Goal: Task Accomplishment & Management: Use online tool/utility

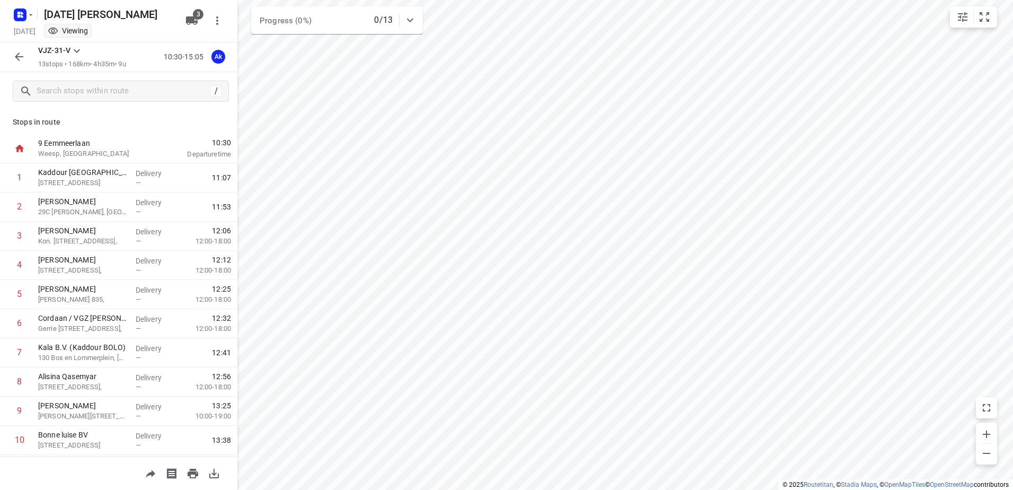
click at [102, 102] on div "/" at bounding box center [118, 91] width 237 height 38
click at [12, 60] on button "button" at bounding box center [18, 56] width 21 height 21
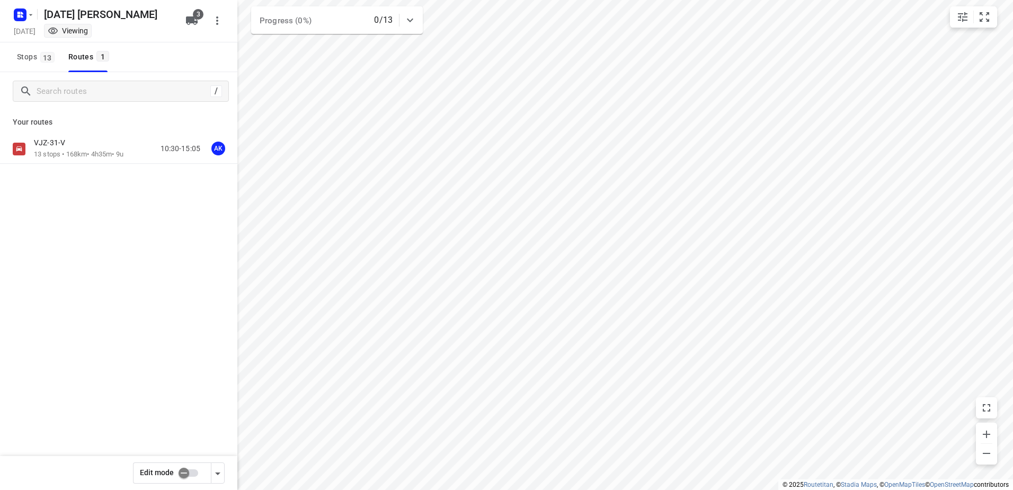
click at [185, 472] on input "checkbox" at bounding box center [184, 473] width 60 height 20
checkbox input "true"
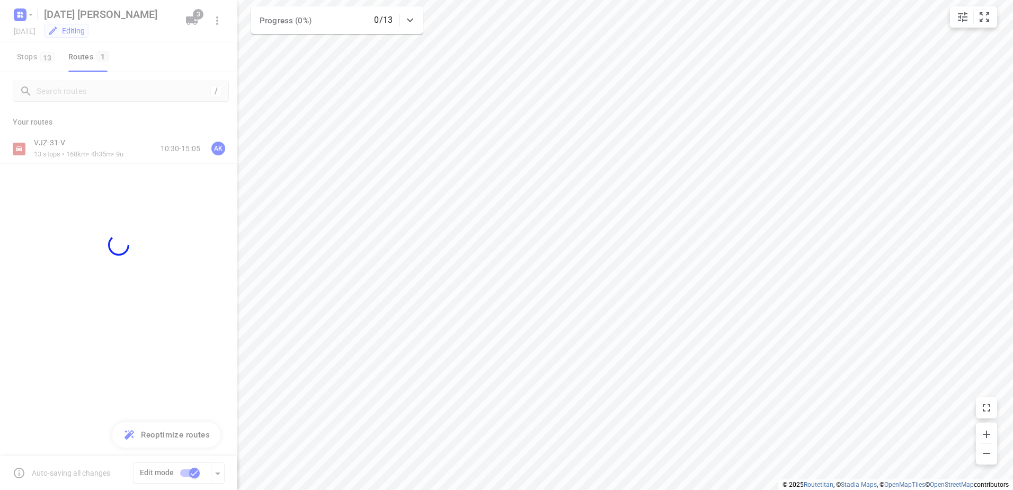
click at [114, 151] on div at bounding box center [118, 245] width 237 height 490
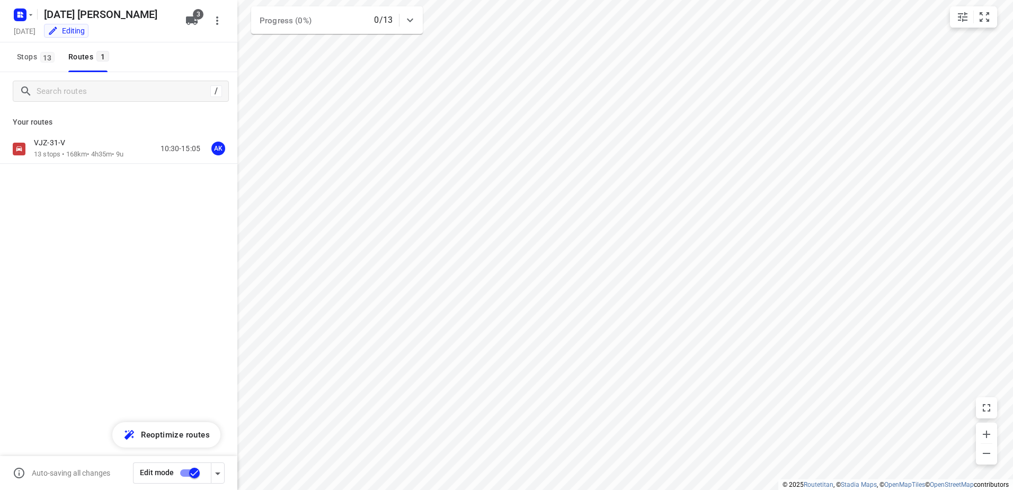
click at [110, 156] on p "13 stops • 168km • 4h35m • 9u" at bounding box center [79, 154] width 90 height 10
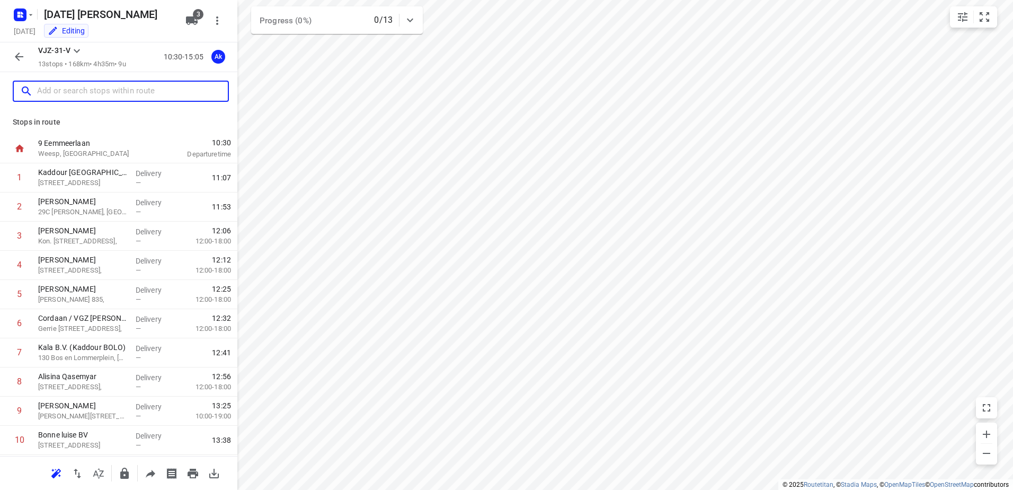
click at [91, 96] on input "text" at bounding box center [132, 91] width 191 height 16
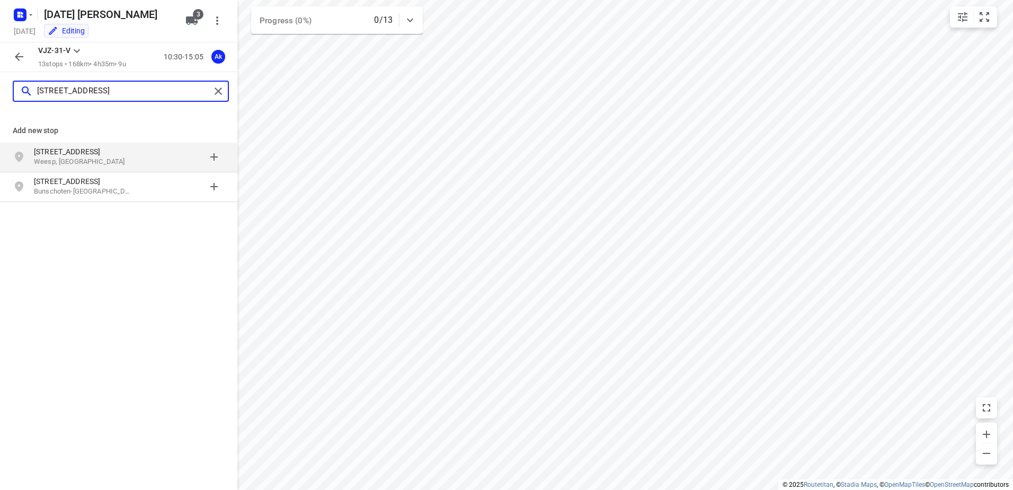
type input "[STREET_ADDRESS]"
click at [100, 160] on p "Weesp, [GEOGRAPHIC_DATA]" at bounding box center [83, 162] width 98 height 10
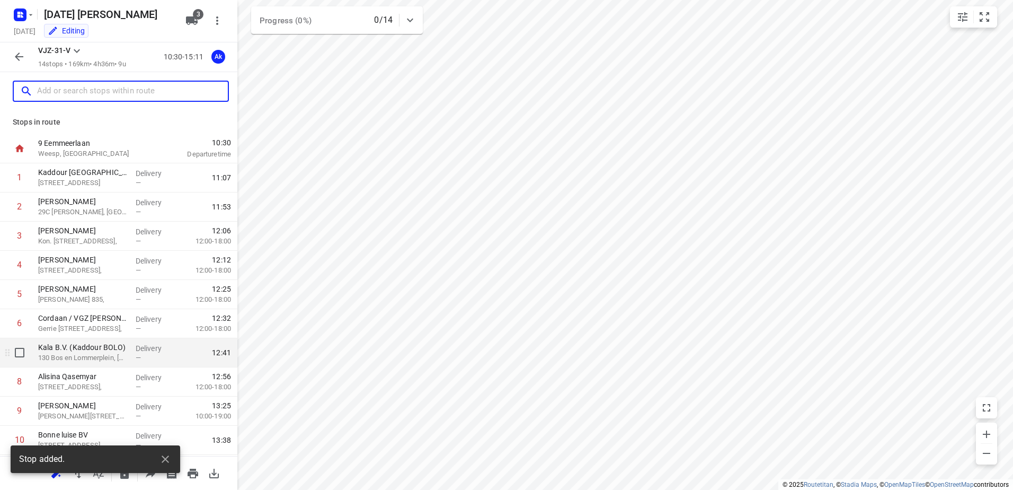
scroll to position [145, 0]
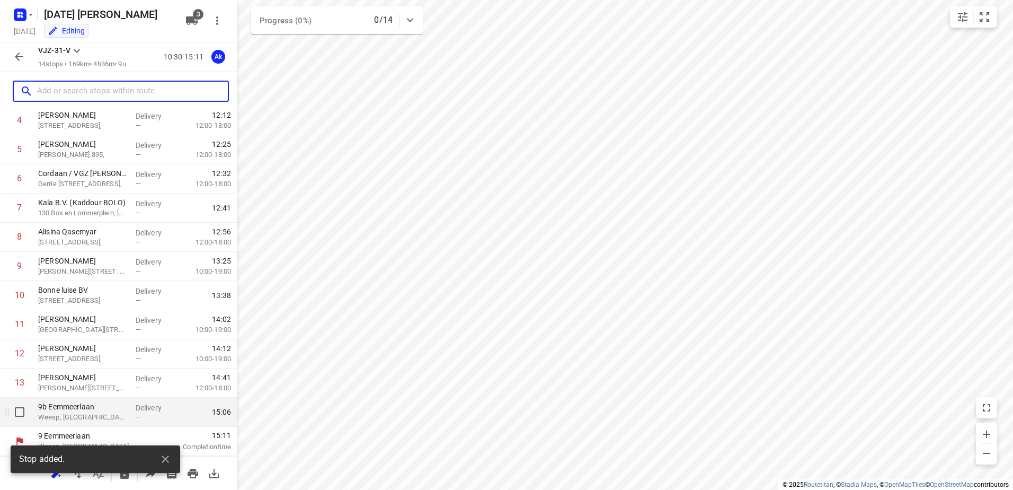
click at [104, 412] on p "Weesp, [GEOGRAPHIC_DATA]" at bounding box center [82, 417] width 89 height 11
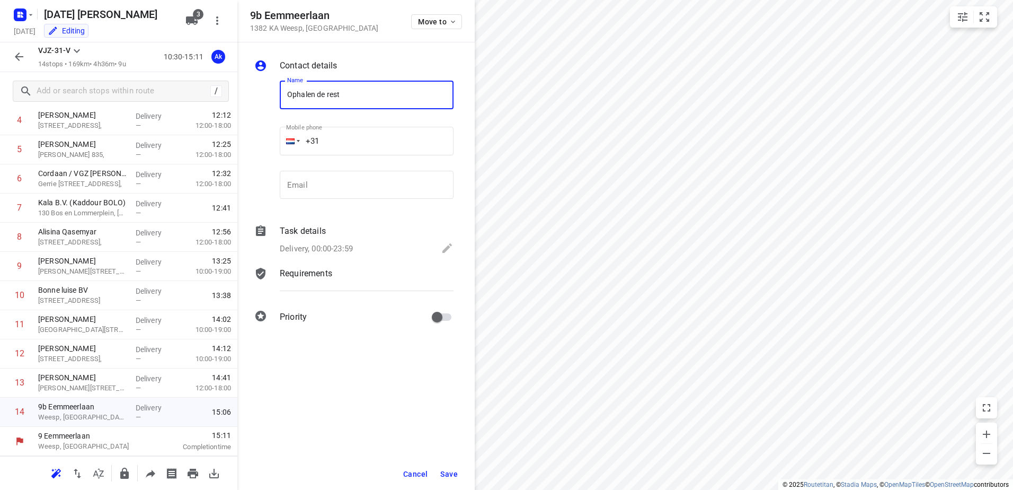
type input "Ophalen de rest"
click at [440, 475] on button "Save" at bounding box center [449, 473] width 26 height 19
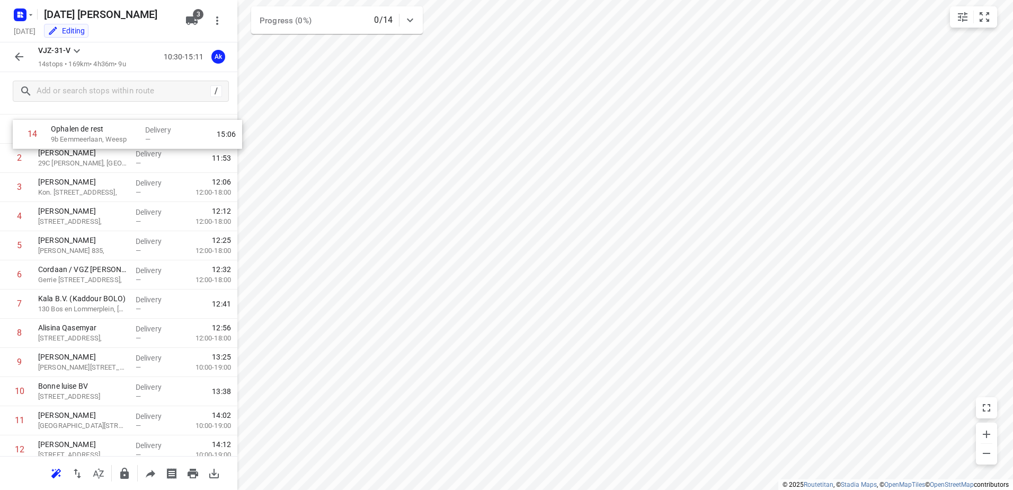
scroll to position [0, 0]
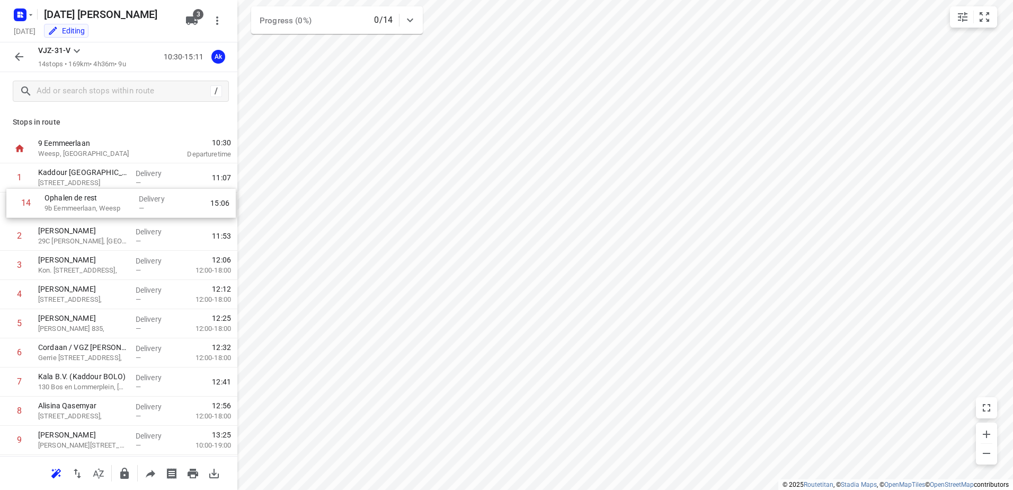
drag, startPoint x: 122, startPoint y: 412, endPoint x: 129, endPoint y: 198, distance: 214.2
click at [129, 198] on div "1 Kaddour Utrecht 111 Haroekoeplein, [GEOGRAPHIC_DATA] Delivery — 11:07 2 [PERS…" at bounding box center [118, 367] width 237 height 408
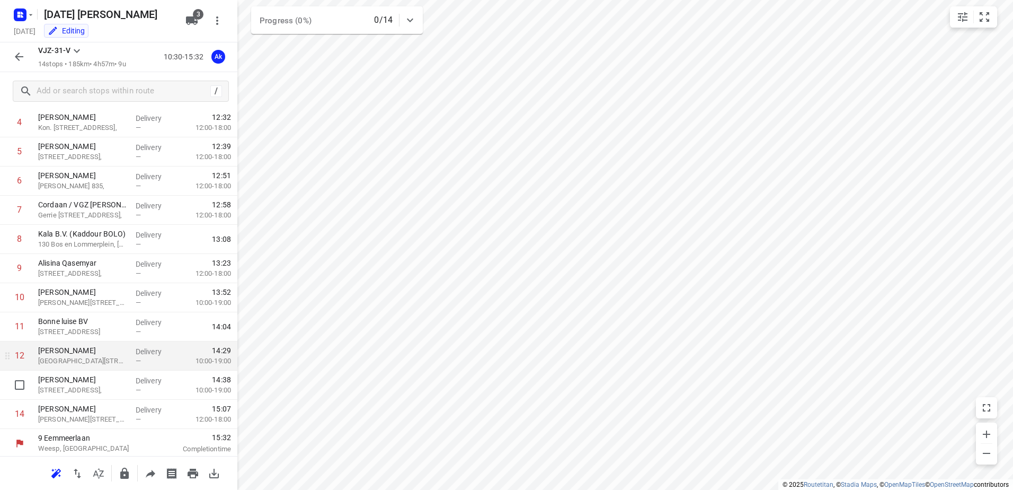
scroll to position [145, 0]
click at [19, 12] on icon "button" at bounding box center [18, 13] width 3 height 3
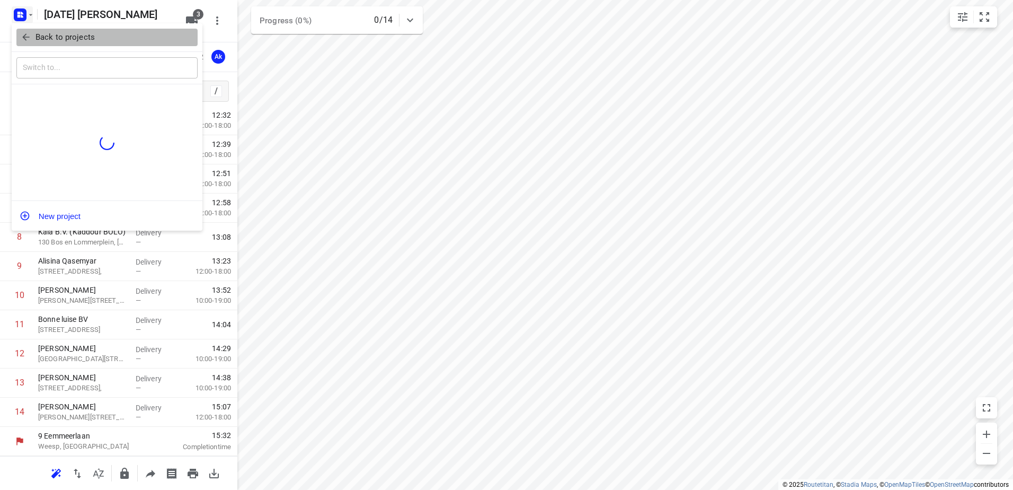
click at [25, 32] on icon "button" at bounding box center [26, 37] width 11 height 11
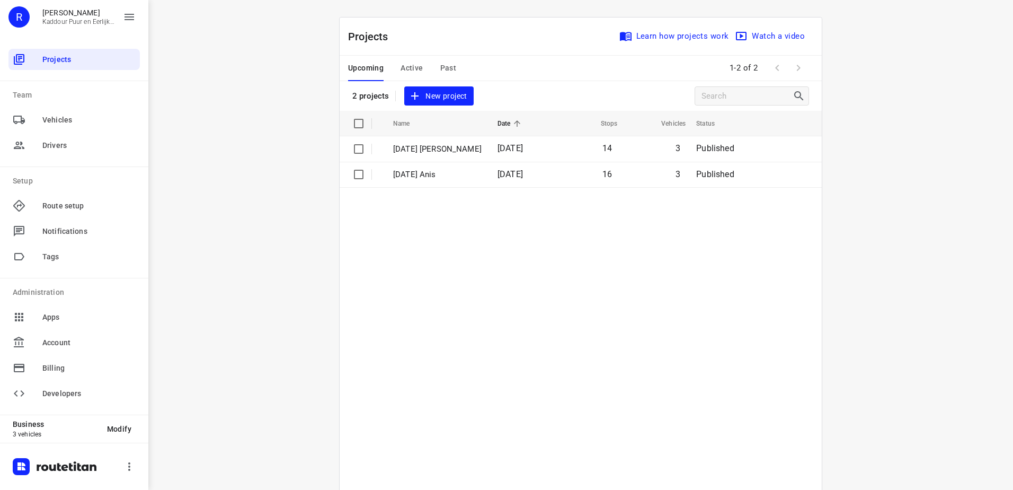
click at [433, 76] on div "Upcoming Active Past" at bounding box center [410, 68] width 125 height 25
click at [436, 73] on div "Upcoming Active Past" at bounding box center [410, 68] width 125 height 25
click at [440, 71] on span "Past" at bounding box center [448, 67] width 16 height 13
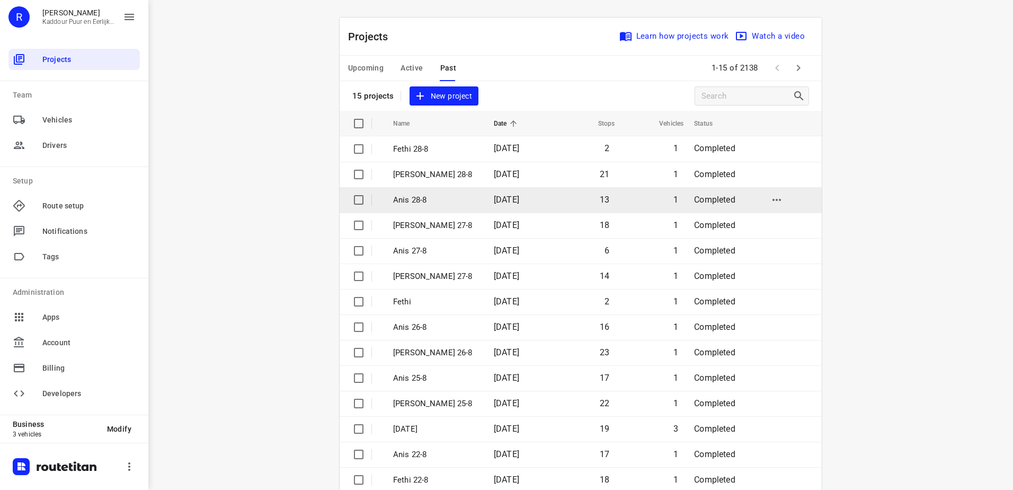
click at [499, 201] on span "[DATE]" at bounding box center [506, 199] width 25 height 10
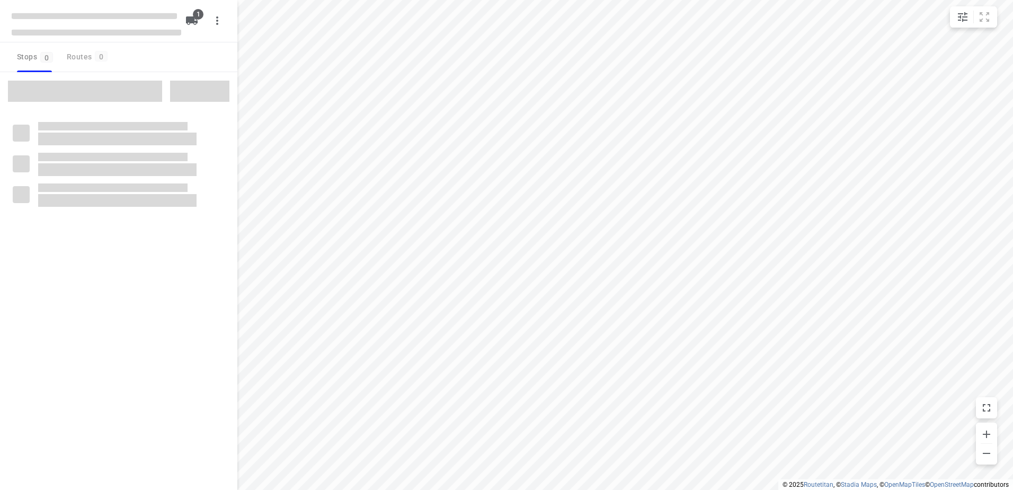
type input "distance"
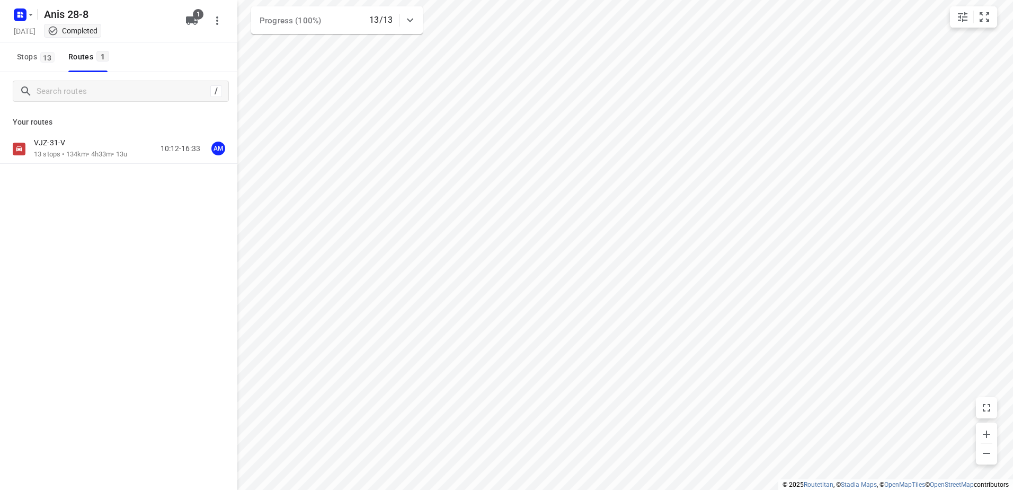
click at [117, 140] on div "VJZ-31-V" at bounding box center [80, 144] width 93 height 12
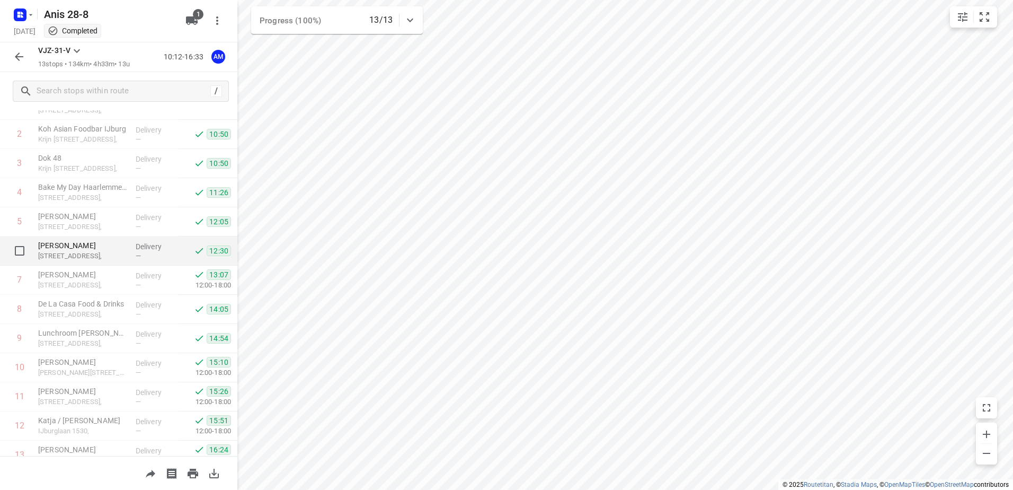
scroll to position [116, 0]
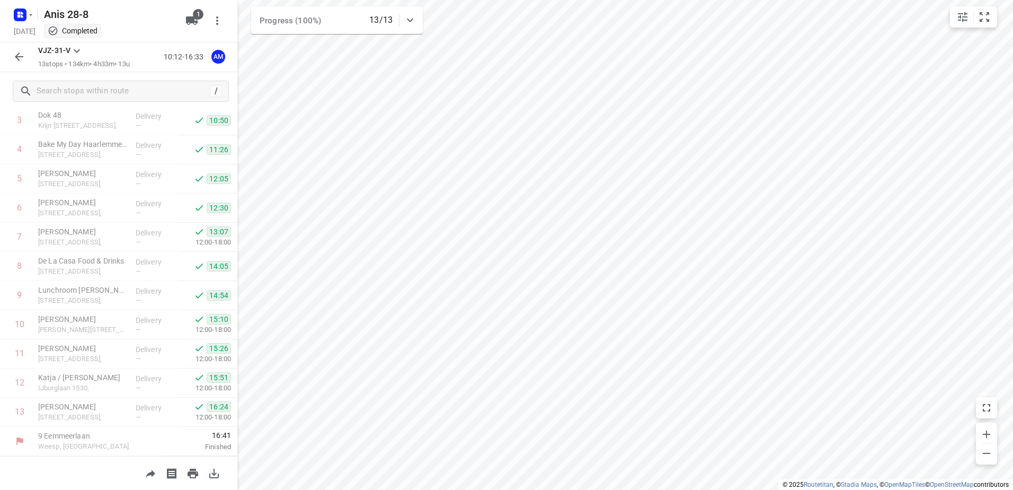
click at [22, 54] on icon "button" at bounding box center [19, 56] width 13 height 13
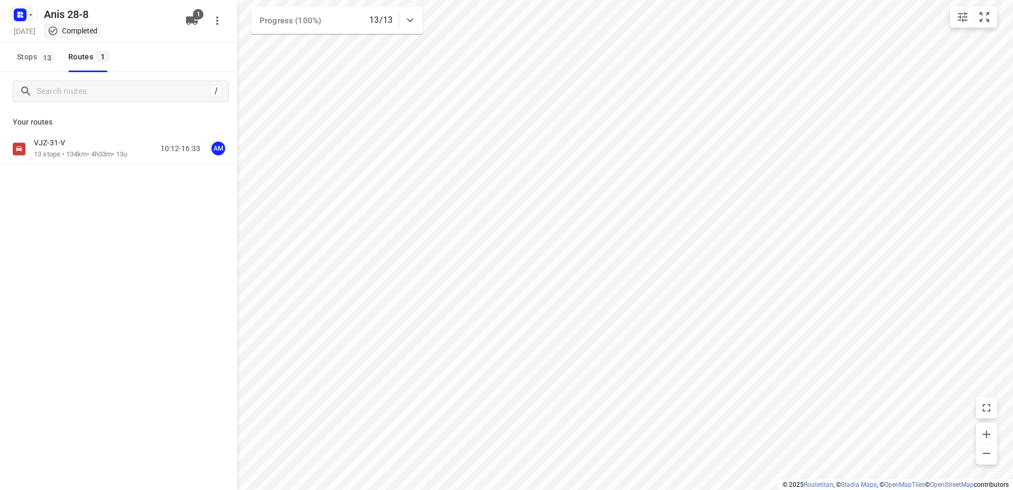
click at [22, 17] on rect "button" at bounding box center [20, 14] width 13 height 13
click at [26, 31] on span "Back to projects" at bounding box center [107, 37] width 173 height 12
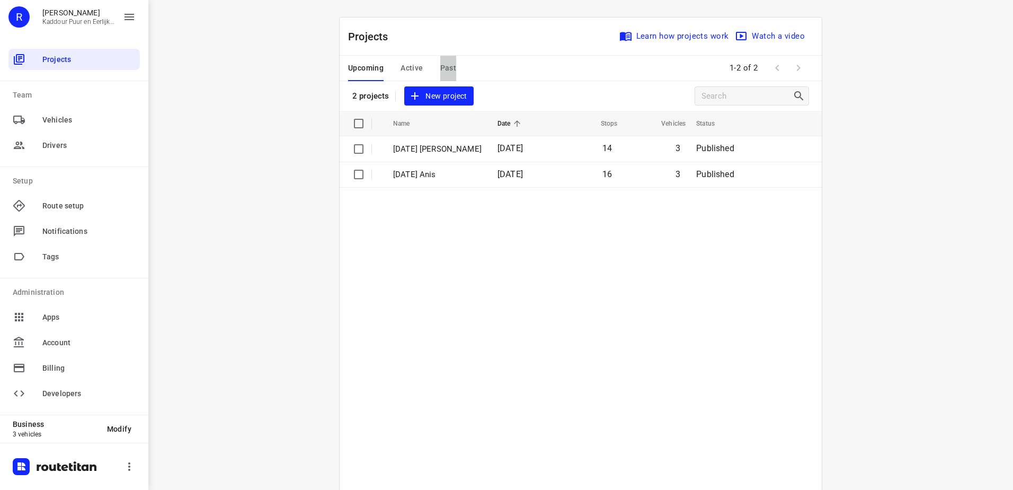
click at [448, 69] on span "Past" at bounding box center [448, 67] width 16 height 13
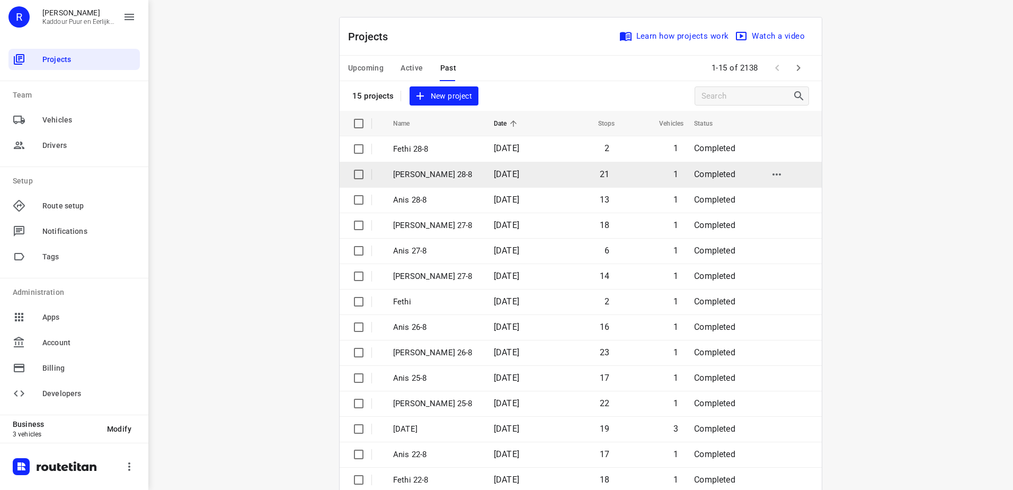
click at [494, 176] on span "[DATE]" at bounding box center [506, 174] width 25 height 10
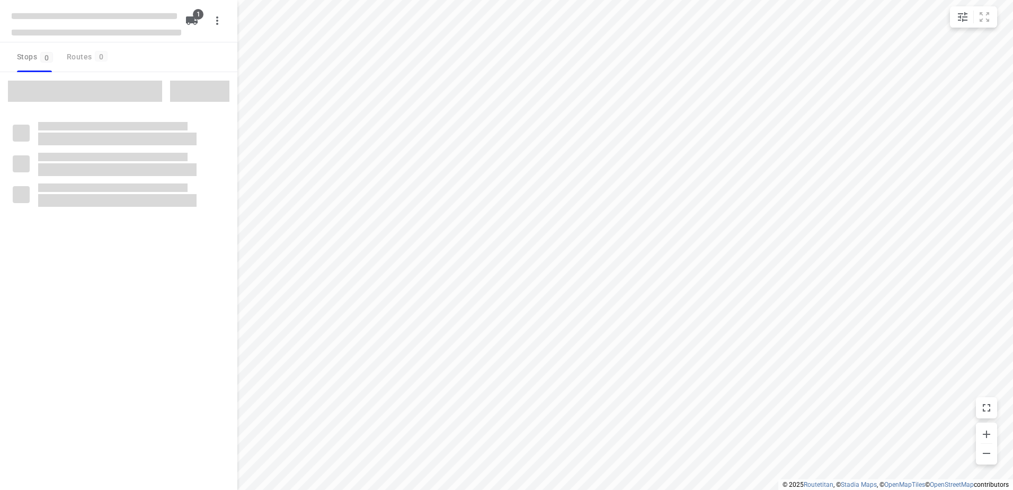
type input "distance"
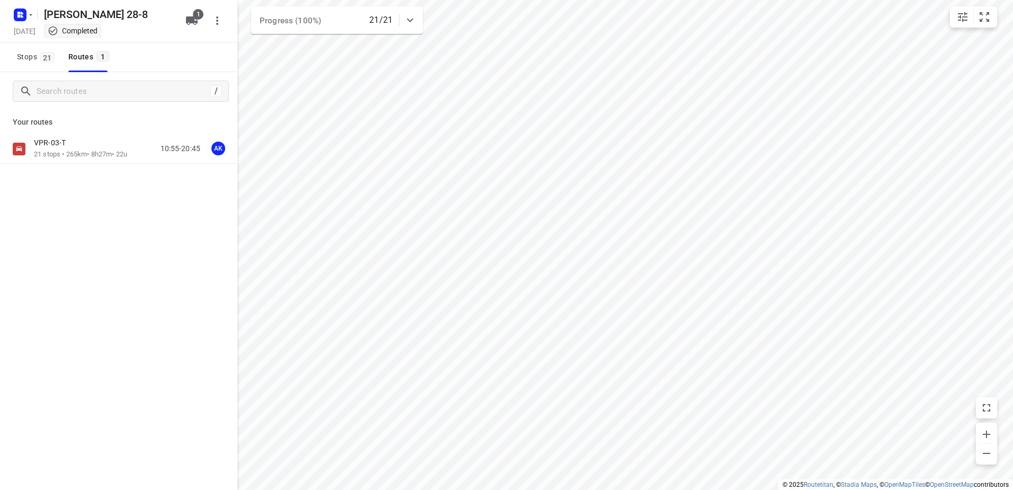
click at [111, 133] on div "Your routes VPR-03-T 21 stops • 265km • 8h27m • 22u 10:55-20:45 AK" at bounding box center [118, 174] width 237 height 128
click at [109, 147] on div "VPR-03-T" at bounding box center [80, 144] width 93 height 12
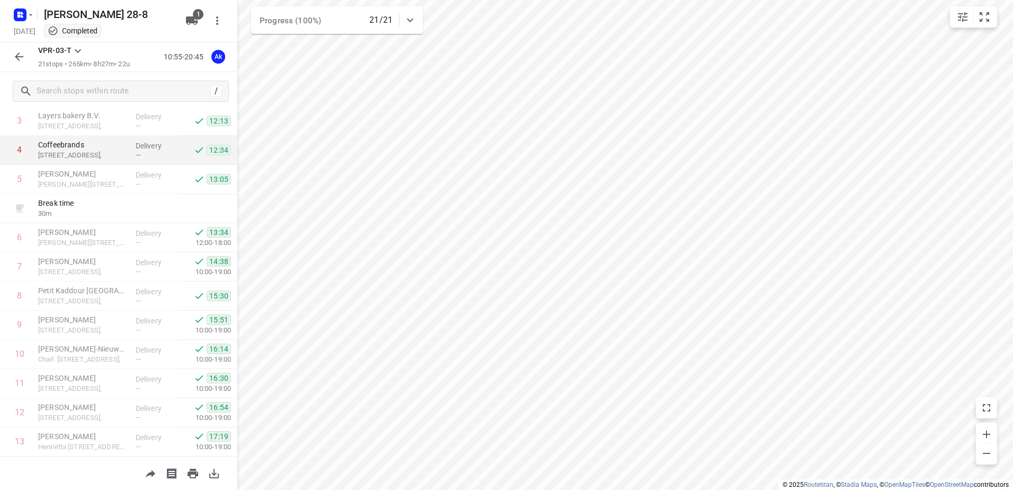
scroll to position [378, 0]
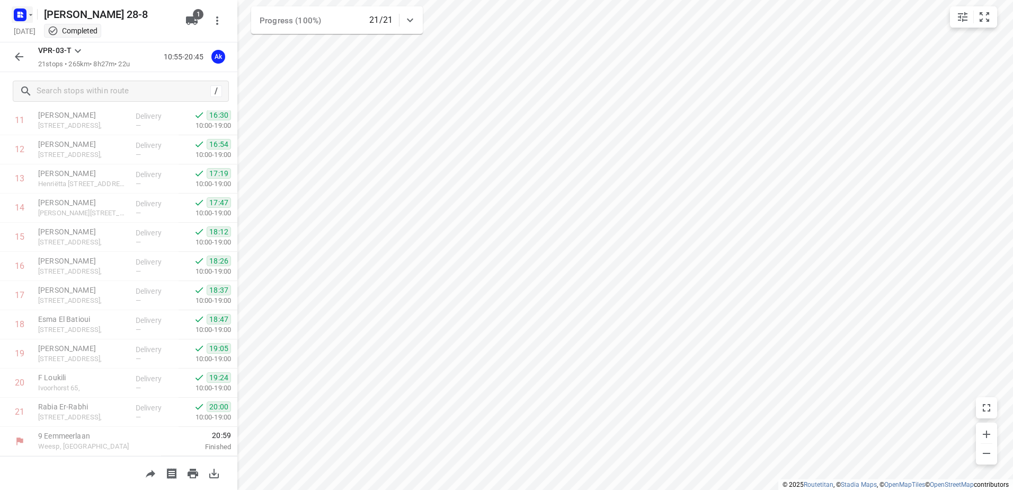
click at [13, 18] on icon "button" at bounding box center [20, 14] width 17 height 17
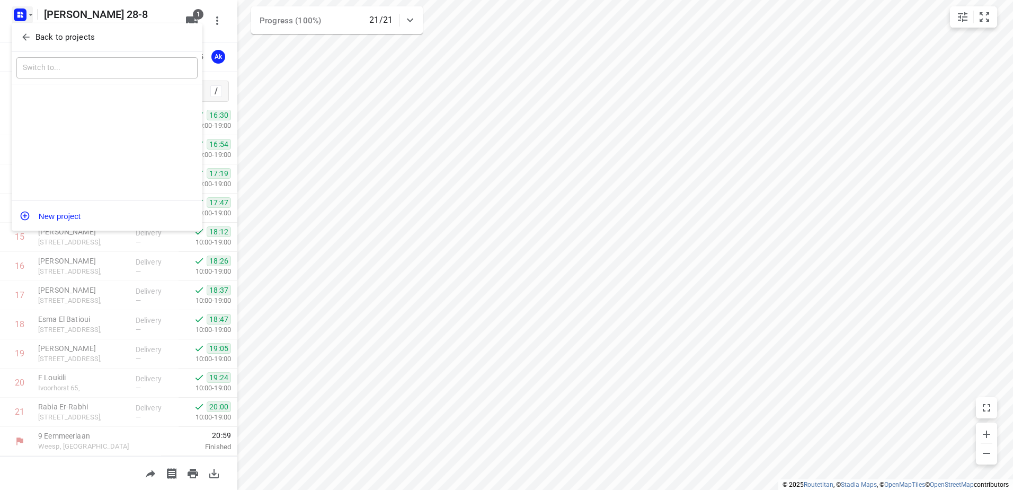
click at [23, 36] on icon "button" at bounding box center [26, 37] width 11 height 11
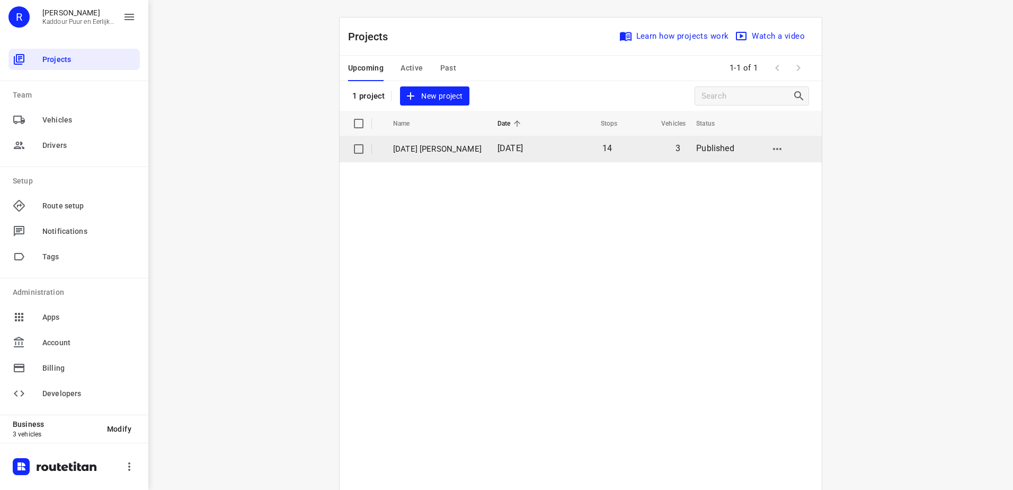
click at [474, 156] on td "[DATE] [PERSON_NAME]" at bounding box center [436, 148] width 107 height 25
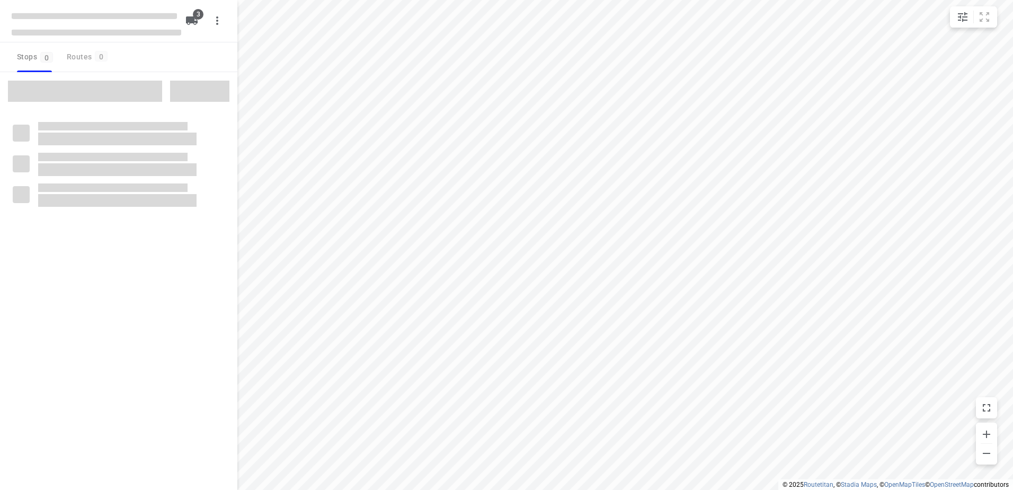
type input "distance"
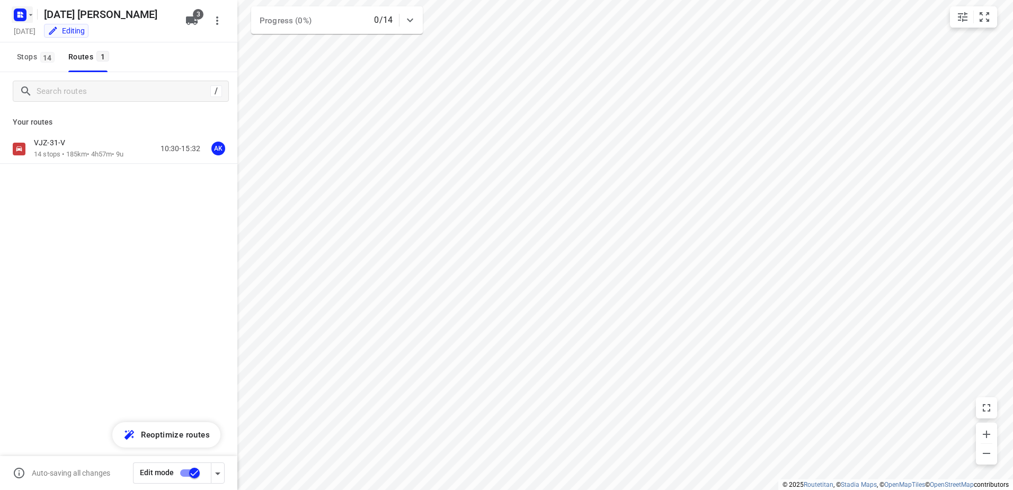
click at [16, 14] on rect "button" at bounding box center [20, 14] width 13 height 13
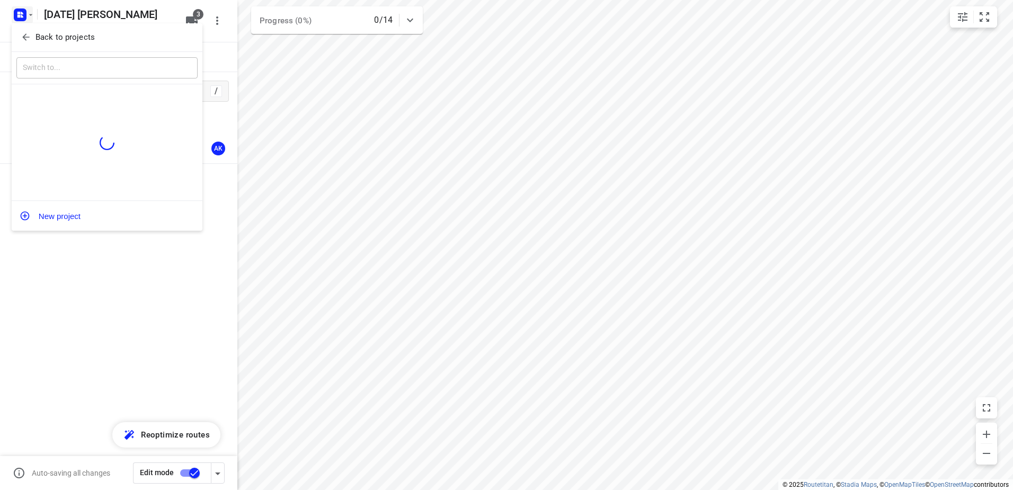
click at [21, 38] on icon "button" at bounding box center [26, 37] width 11 height 11
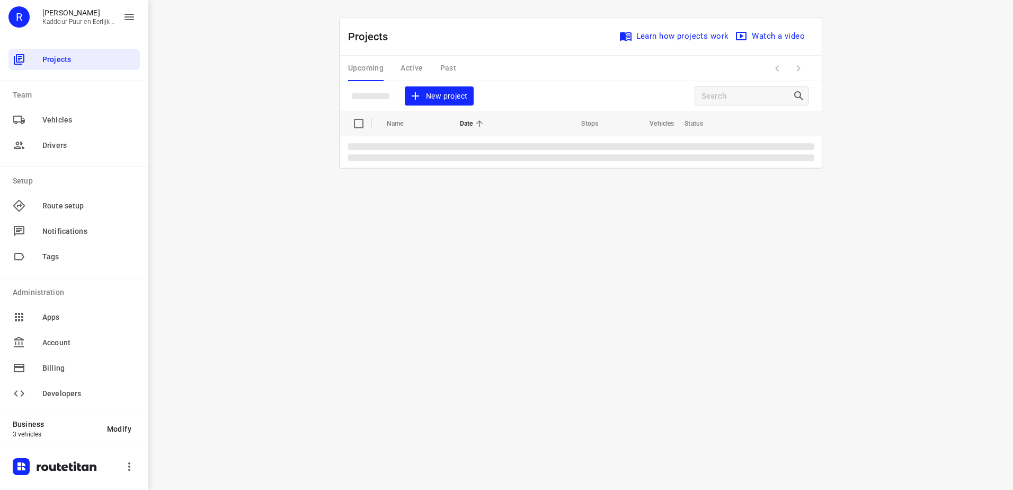
click at [407, 69] on div "Upcoming Active Past" at bounding box center [410, 68] width 125 height 25
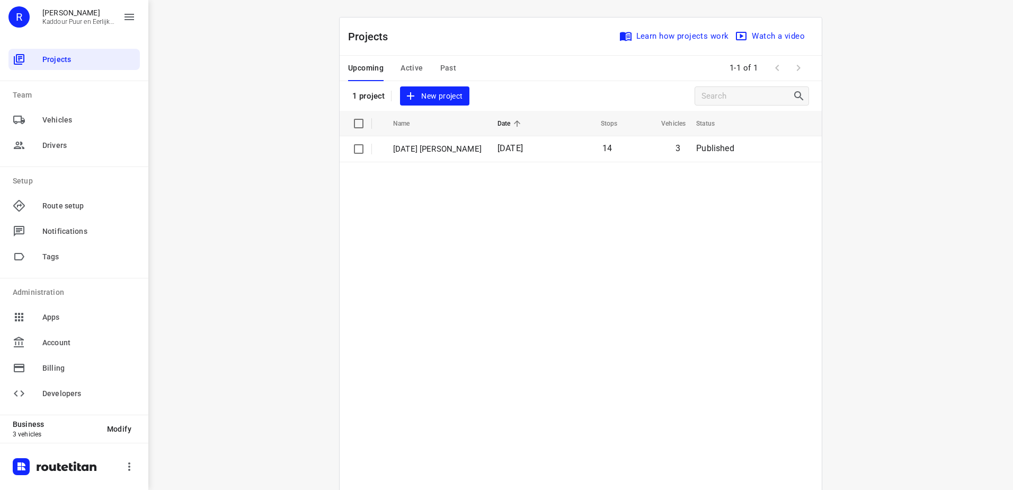
click at [409, 72] on span "Active" at bounding box center [412, 67] width 22 height 13
click at [455, 162] on table "Name Date Stops Vehicles Status [DATE] Anis [DATE] 16 3 In Progress" at bounding box center [581, 327] width 482 height 432
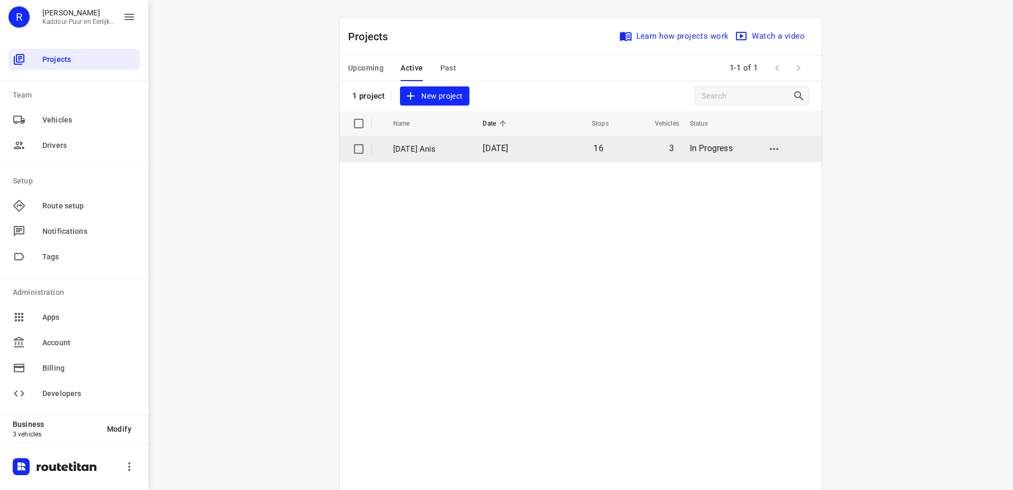
click at [455, 150] on p "[DATE] Anis" at bounding box center [430, 149] width 74 height 12
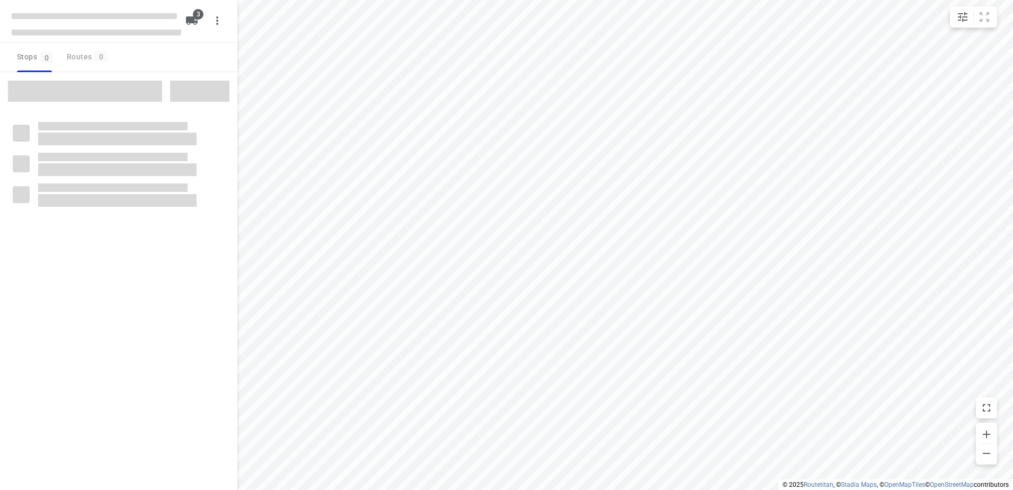
type input "distance"
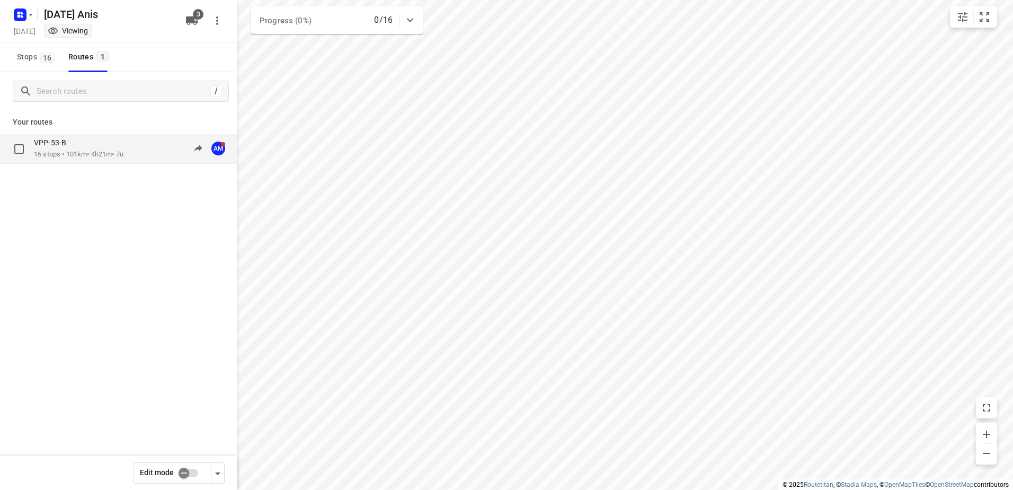
click at [118, 139] on div "VPP-53-B" at bounding box center [79, 144] width 90 height 12
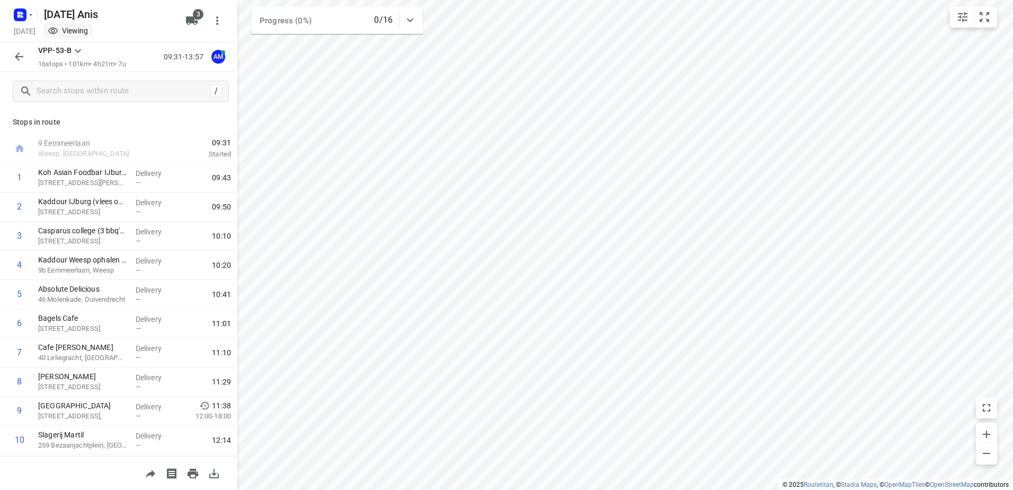
click at [11, 13] on div at bounding box center [22, 14] width 25 height 21
click at [18, 14] on rect "button" at bounding box center [20, 14] width 13 height 13
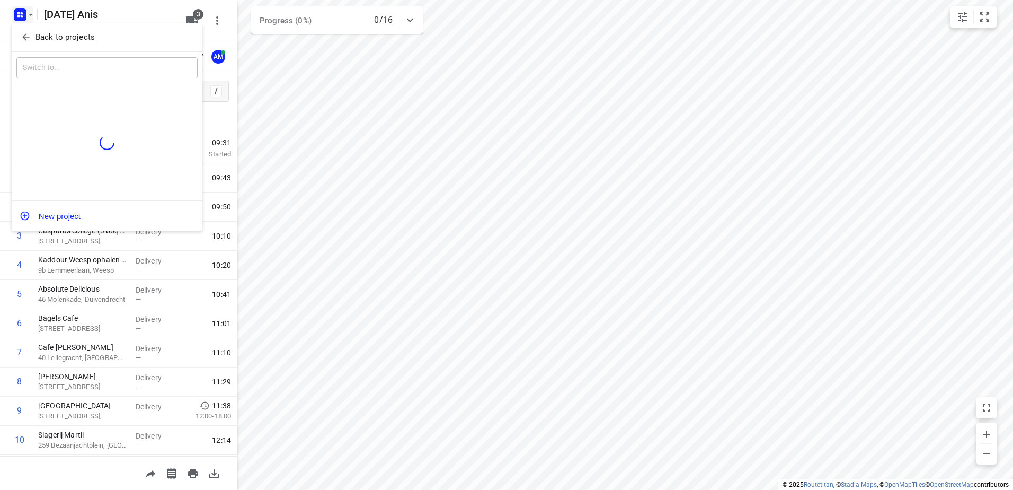
click at [29, 35] on icon "button" at bounding box center [26, 37] width 11 height 11
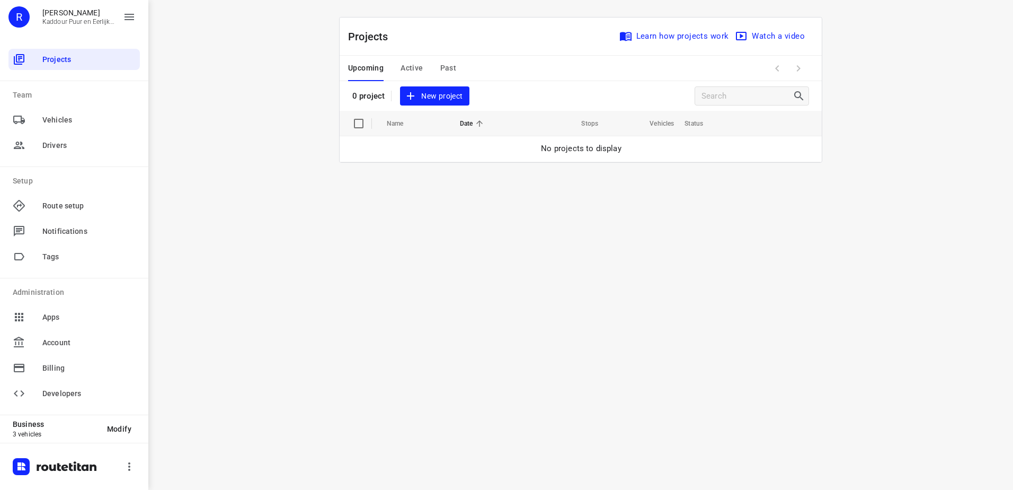
click at [425, 65] on div "Upcoming Active Past" at bounding box center [410, 68] width 125 height 25
click at [419, 67] on span "Active" at bounding box center [412, 67] width 22 height 13
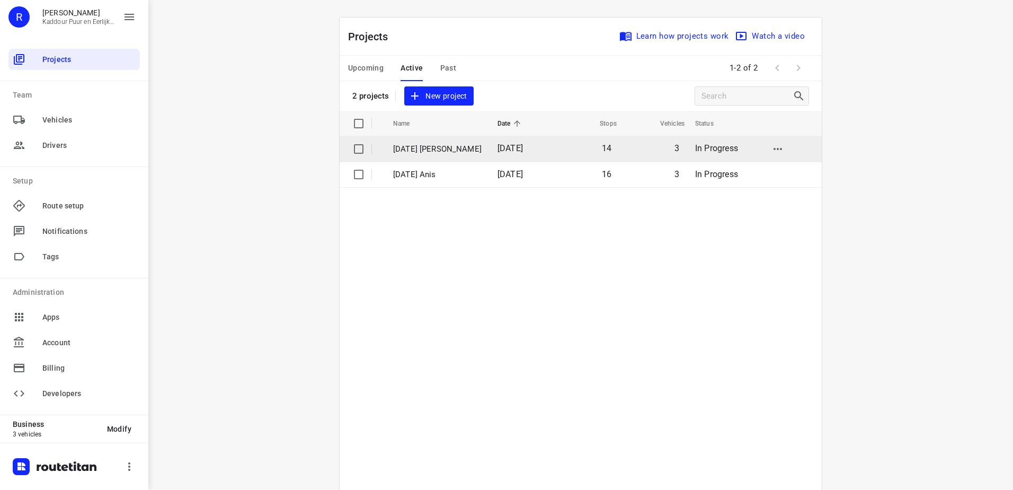
click at [523, 150] on span "[DATE]" at bounding box center [510, 148] width 25 height 10
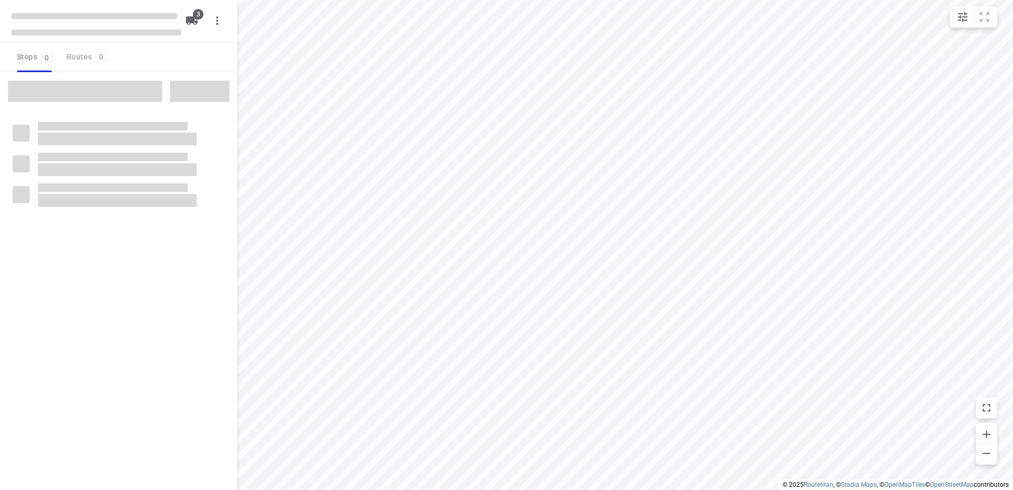
type input "distance"
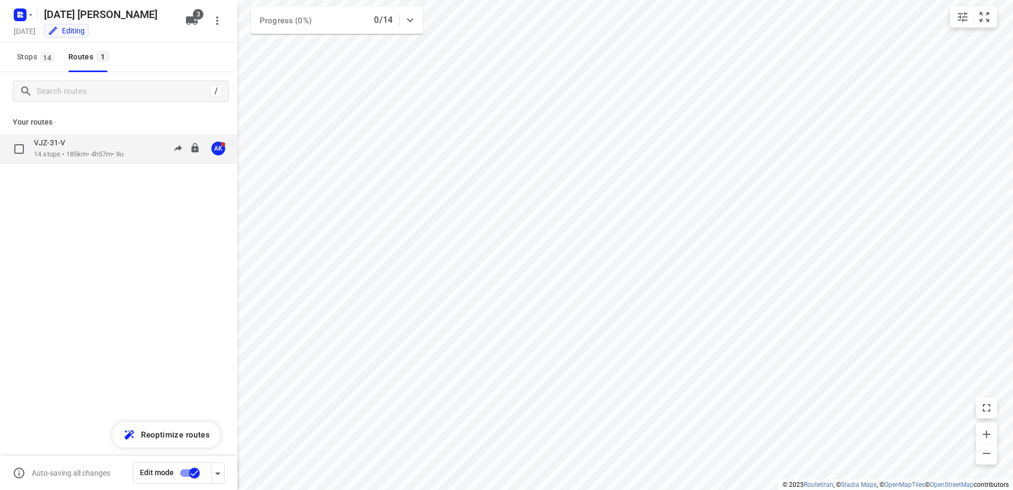
click at [118, 148] on div "VJZ-31-V" at bounding box center [79, 144] width 90 height 12
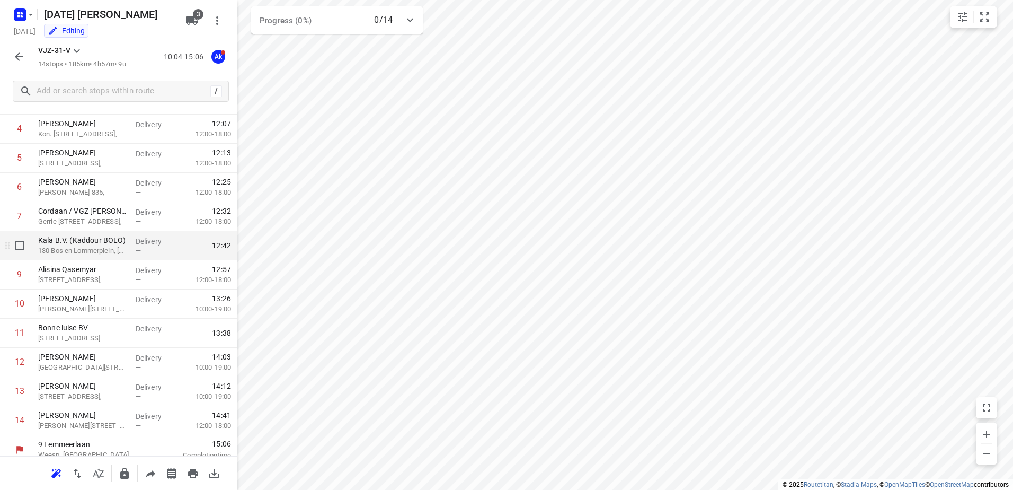
scroll to position [145, 0]
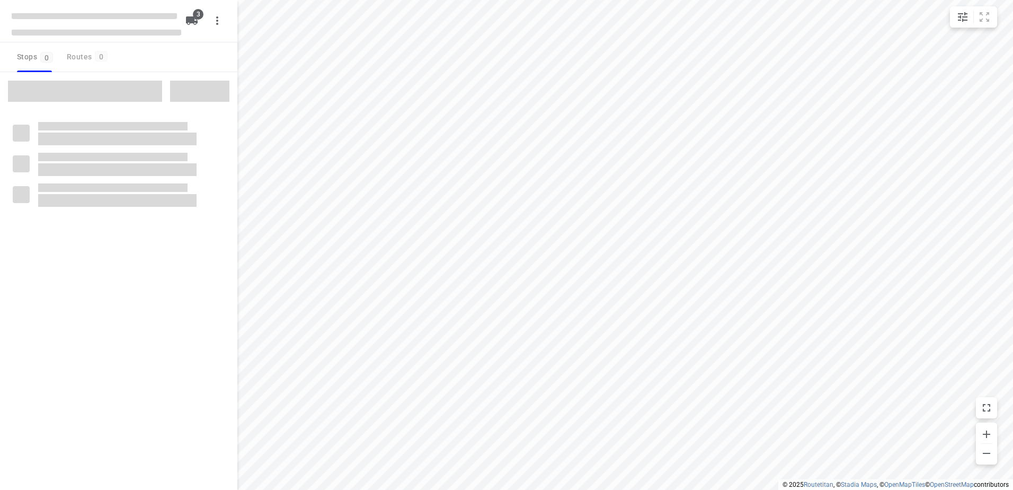
type input "distance"
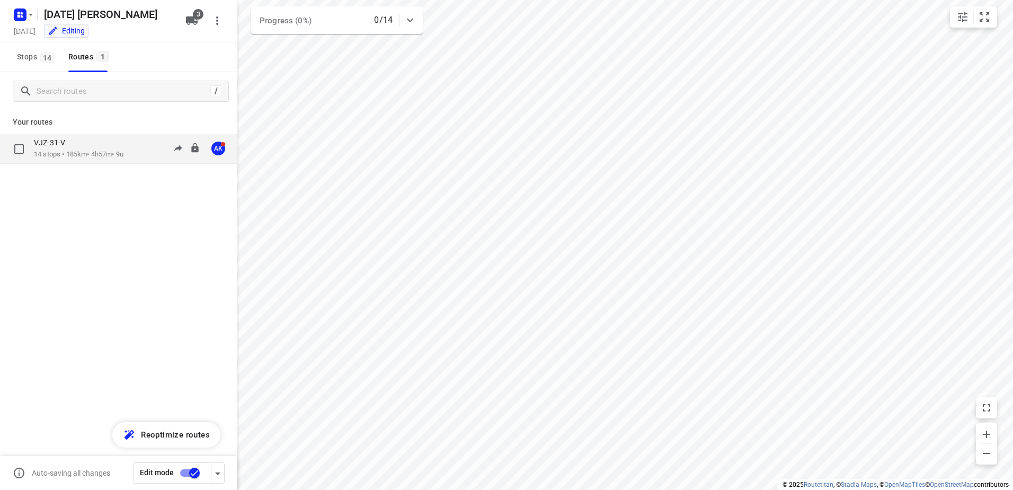
click at [105, 135] on div "VJZ-31-V 14 stops • 185km • 4h57m • 9u 10:04-15:06 AK" at bounding box center [118, 149] width 237 height 30
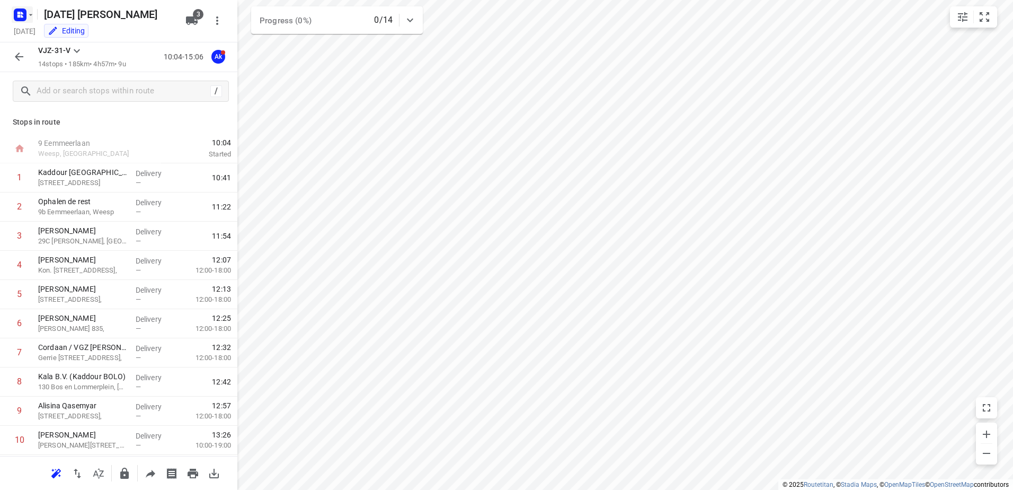
click at [22, 8] on icon "button" at bounding box center [20, 14] width 17 height 17
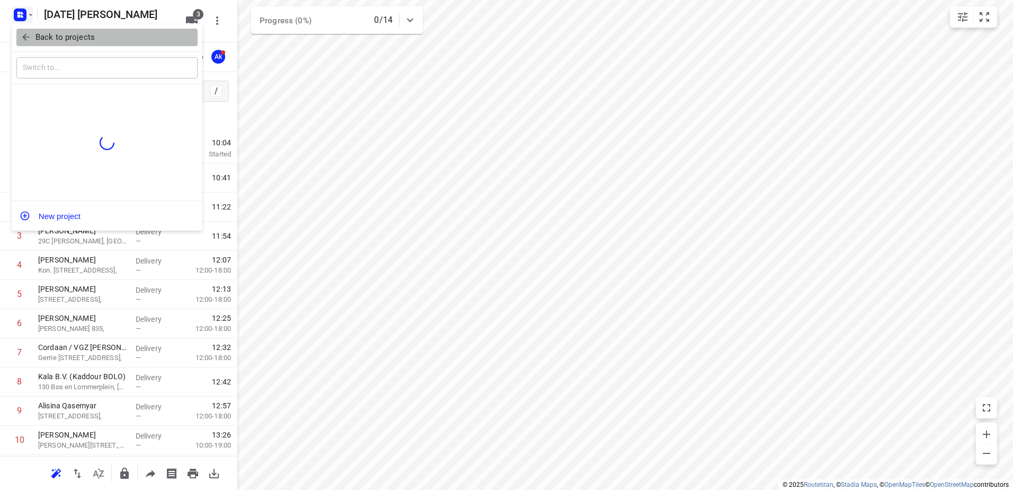
click at [24, 33] on icon "button" at bounding box center [26, 37] width 11 height 11
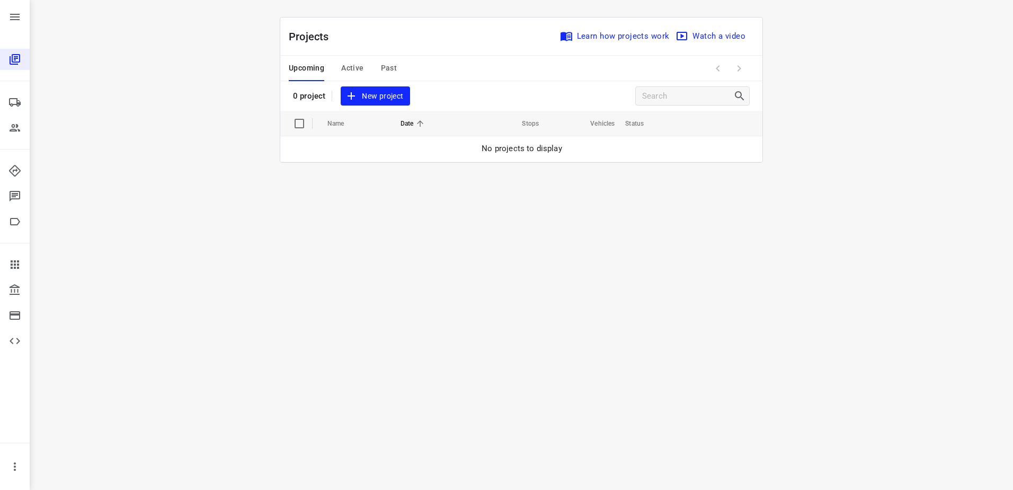
click at [359, 73] on span "Active" at bounding box center [352, 67] width 22 height 13
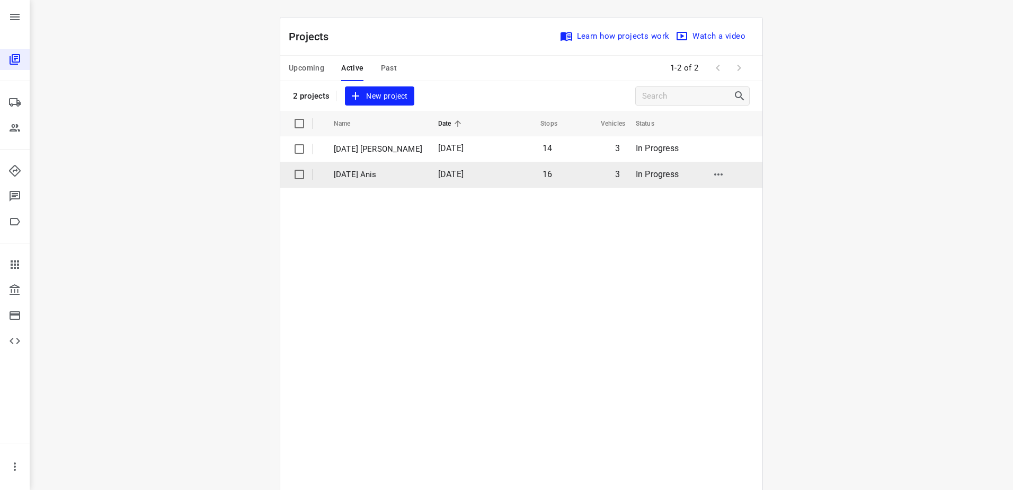
click at [438, 175] on span "[DATE]" at bounding box center [450, 174] width 25 height 10
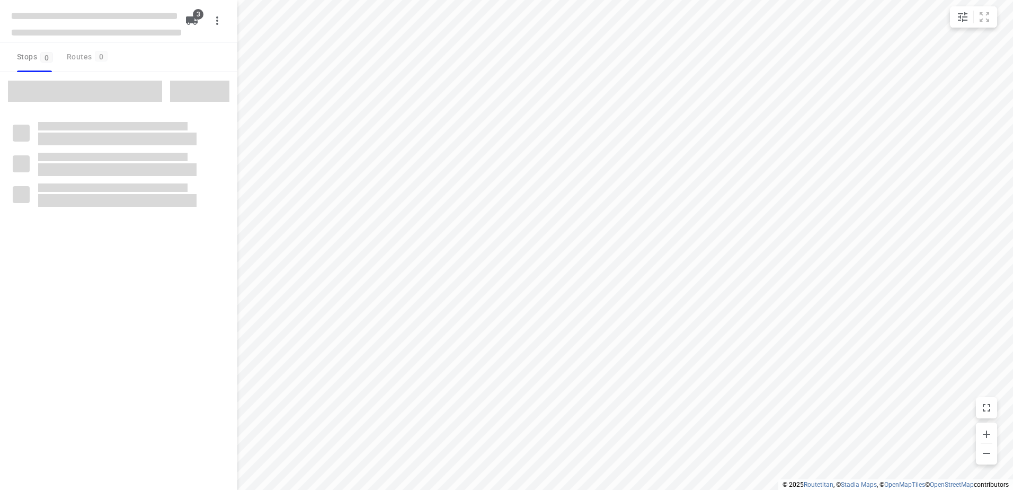
type input "distance"
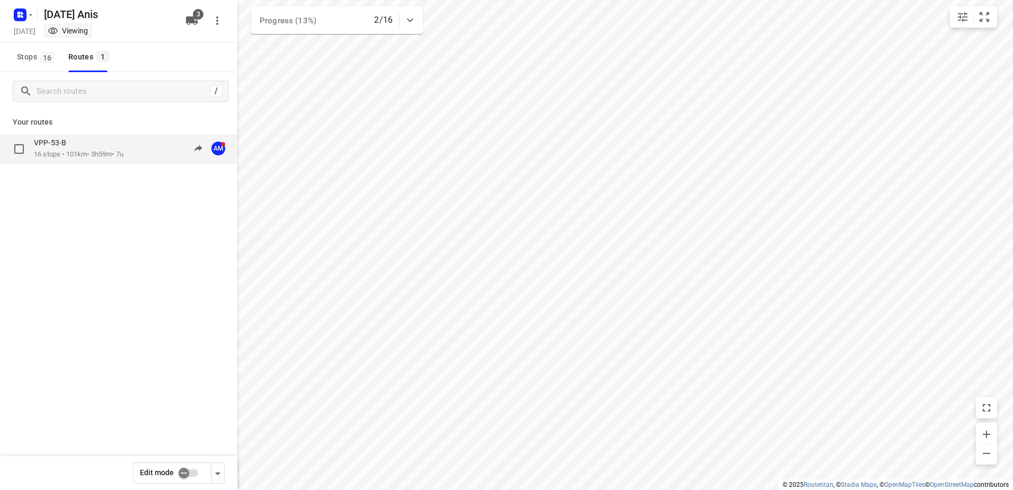
click at [115, 155] on p "16 stops • 101km • 3h59m • 7u" at bounding box center [79, 154] width 90 height 10
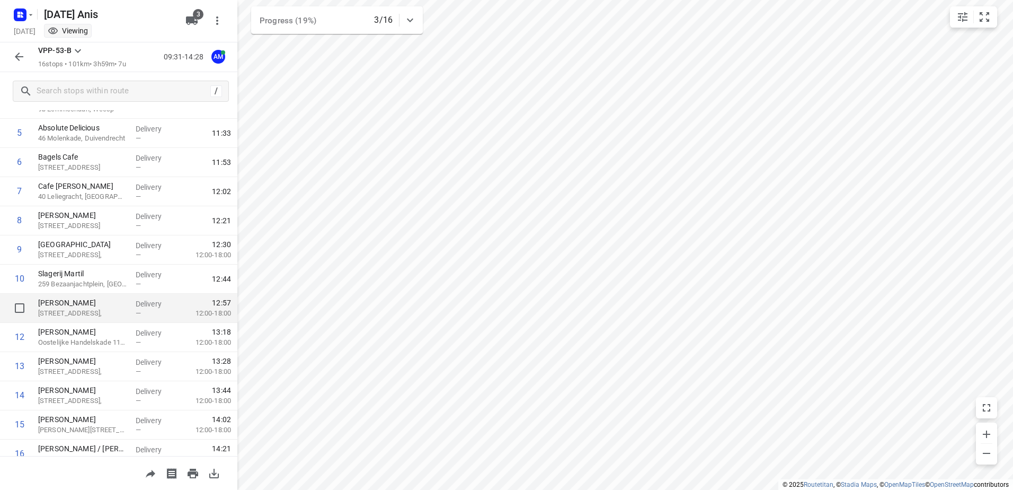
scroll to position [97, 0]
